Goal: Information Seeking & Learning: Learn about a topic

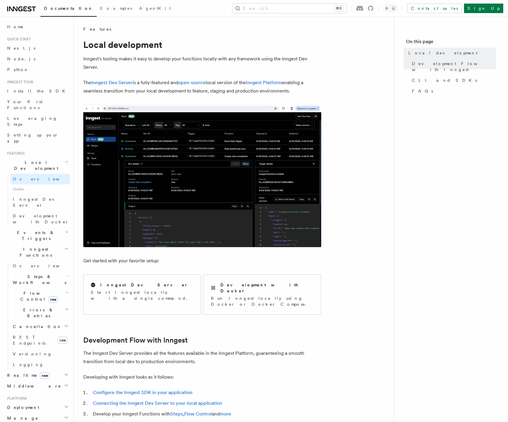
scroll to position [777, 0]
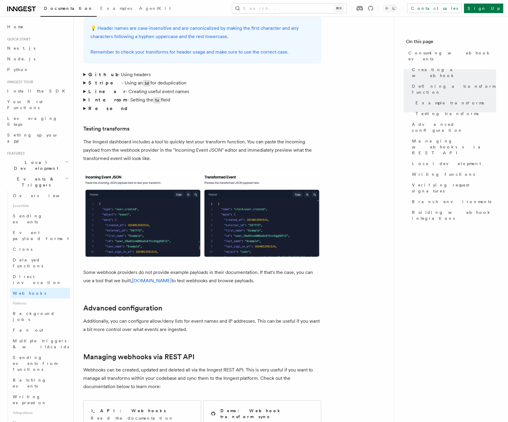
scroll to position [1033, 0]
